Goal: Information Seeking & Learning: Understand process/instructions

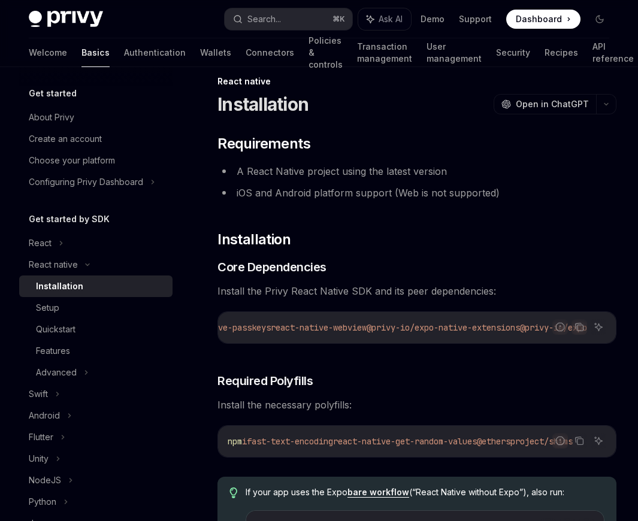
scroll to position [2, 0]
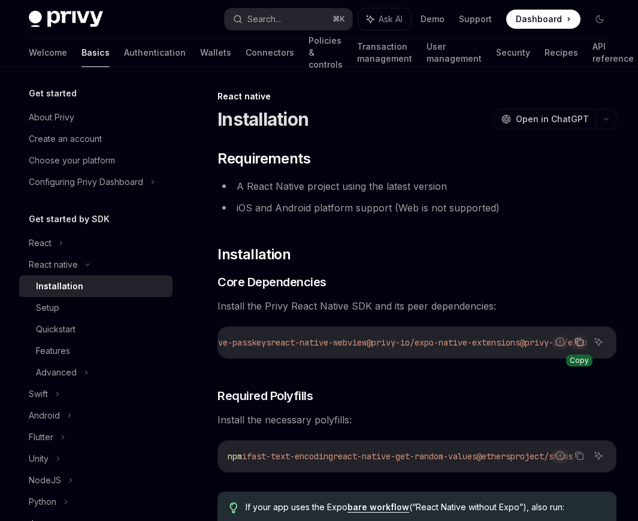
click at [576, 339] on icon "Copy the contents from the code block" at bounding box center [579, 340] width 6 height 5
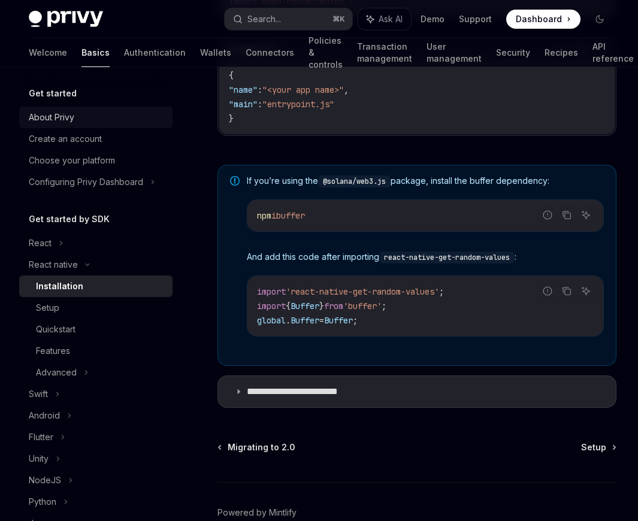
scroll to position [885, 0]
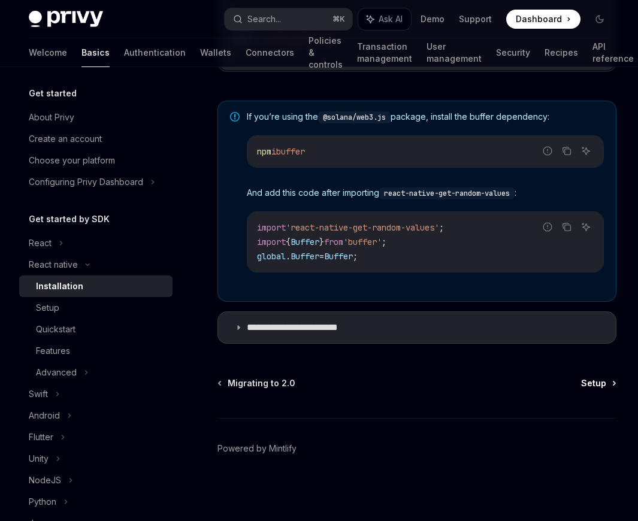
click at [594, 388] on span "Setup" at bounding box center [593, 383] width 25 height 12
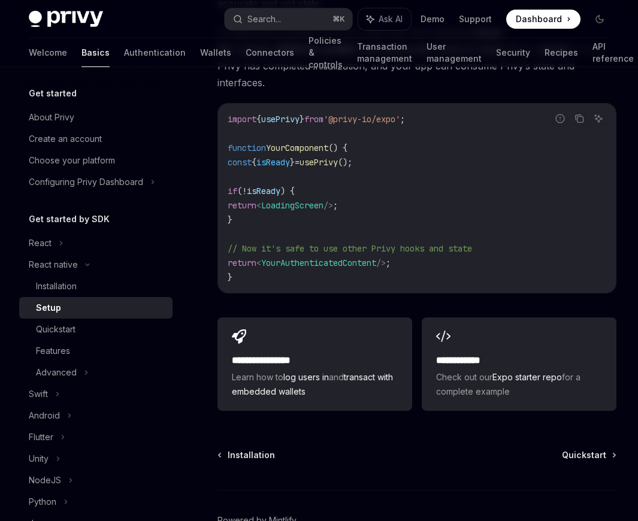
scroll to position [1124, 0]
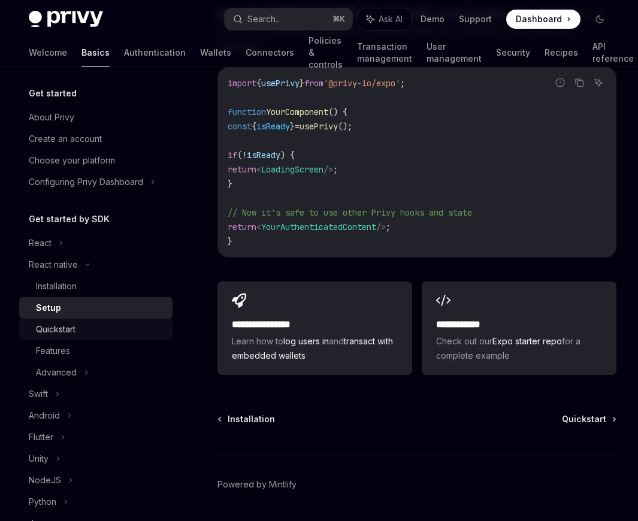
click at [99, 337] on link "Quickstart" at bounding box center [95, 330] width 153 height 22
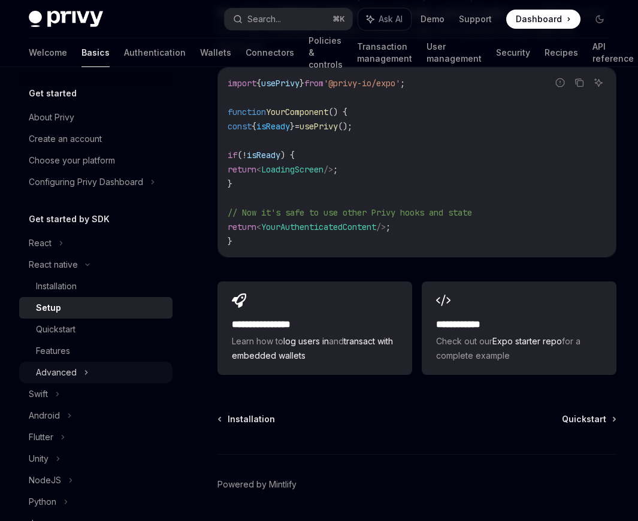
click at [85, 336] on div "Quickstart" at bounding box center [100, 329] width 129 height 14
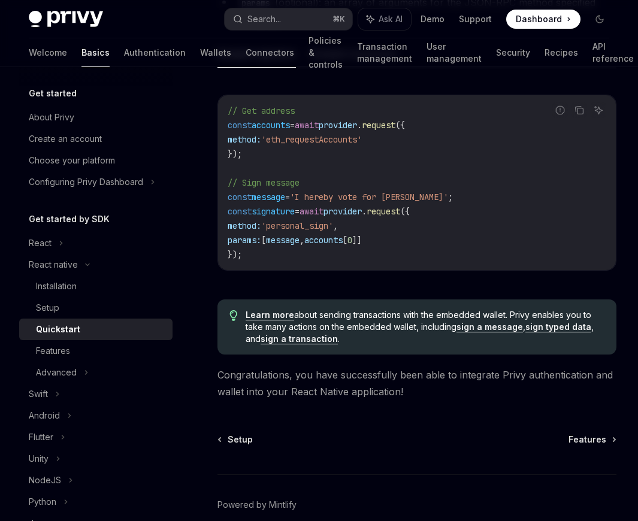
scroll to position [1836, 0]
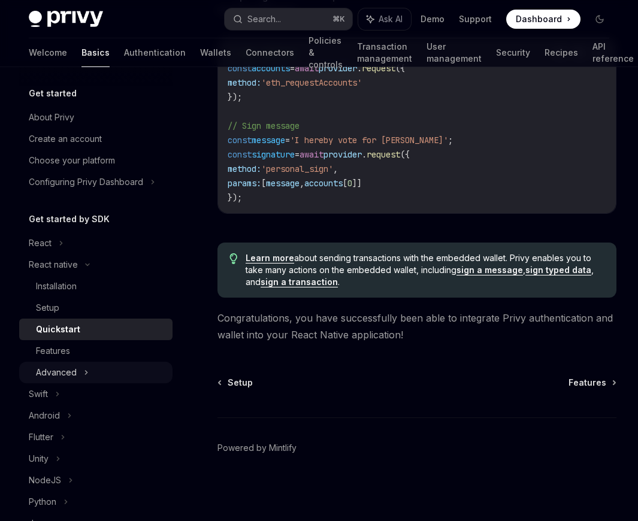
click at [111, 368] on div "Advanced" at bounding box center [95, 373] width 153 height 22
type textarea "*"
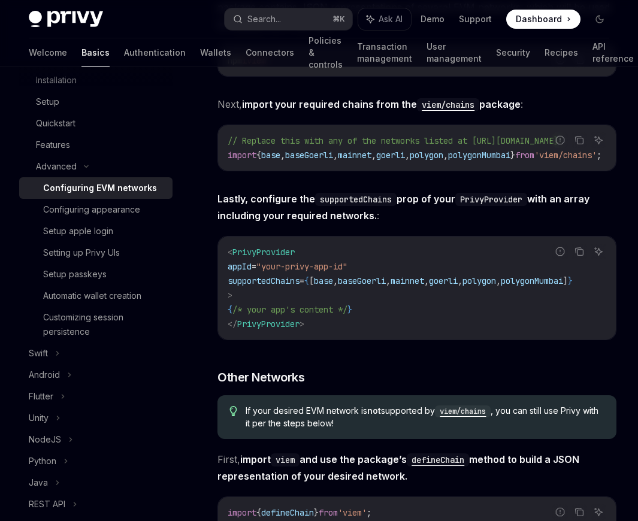
scroll to position [481, 0]
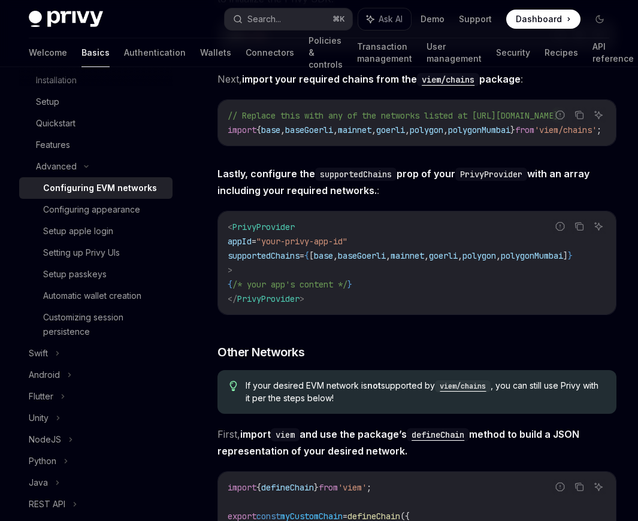
click at [530, 25] on span at bounding box center [543, 19] width 74 height 19
